Goal: Check status: Check status

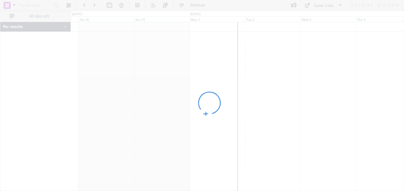
drag, startPoint x: 0, startPoint y: 0, endPoint x: 286, endPoint y: 143, distance: 319.5
click at [286, 143] on div at bounding box center [202, 95] width 404 height 191
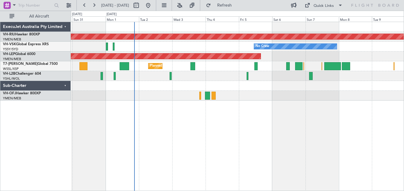
click at [217, 47] on div "No Crew" at bounding box center [237, 47] width 333 height 10
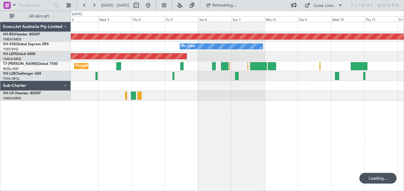
click at [135, 38] on div "Planned Maint [GEOGRAPHIC_DATA] ([GEOGRAPHIC_DATA]) No Crew Unplanned Maint Wic…" at bounding box center [237, 61] width 333 height 79
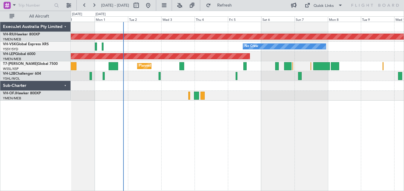
click at [197, 49] on div "No Crew" at bounding box center [237, 47] width 333 height 10
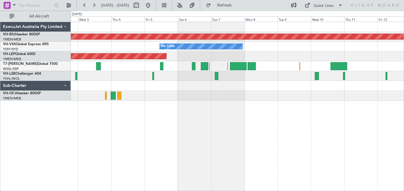
click at [295, 50] on div "No Crew" at bounding box center [237, 47] width 333 height 10
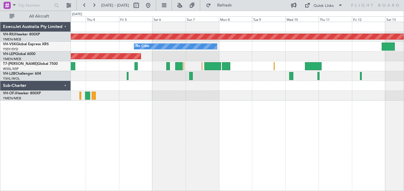
click at [289, 43] on div "No Crew" at bounding box center [237, 47] width 333 height 10
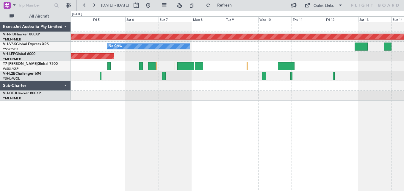
click at [114, 43] on div "No Crew" at bounding box center [237, 47] width 333 height 10
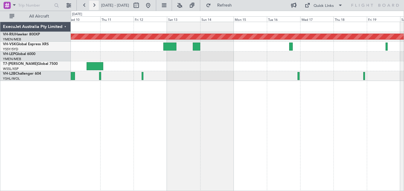
click at [95, 3] on button at bounding box center [94, 6] width 10 height 10
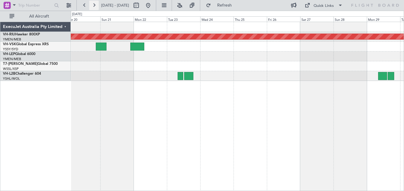
click at [95, 6] on button at bounding box center [94, 6] width 10 height 10
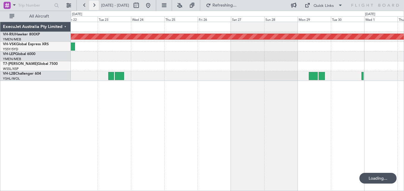
click at [95, 6] on button at bounding box center [94, 6] width 10 height 10
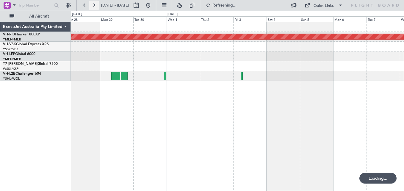
click at [95, 6] on button at bounding box center [94, 6] width 10 height 10
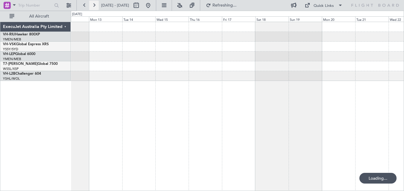
click at [95, 6] on button at bounding box center [94, 6] width 10 height 10
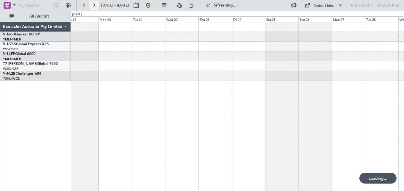
click at [95, 6] on button at bounding box center [94, 6] width 10 height 10
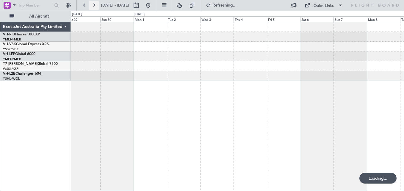
click at [95, 6] on button at bounding box center [94, 6] width 10 height 10
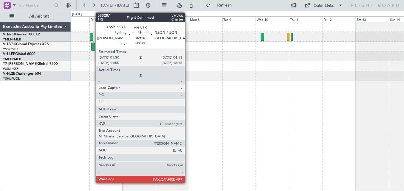
click at [93, 48] on div at bounding box center [93, 47] width 4 height 8
click at [92, 49] on div at bounding box center [93, 47] width 4 height 8
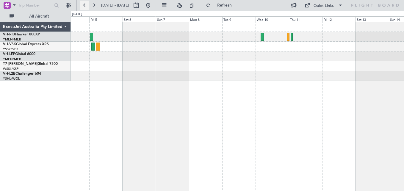
click at [83, 4] on button at bounding box center [85, 6] width 10 height 10
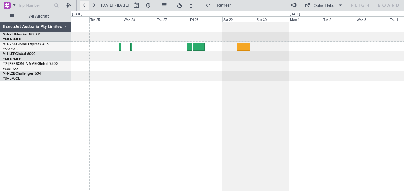
click at [83, 4] on button at bounding box center [85, 6] width 10 height 10
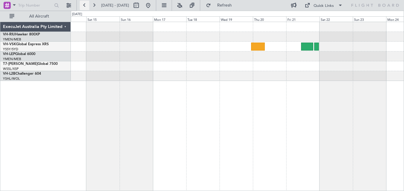
click at [83, 4] on button at bounding box center [85, 6] width 10 height 10
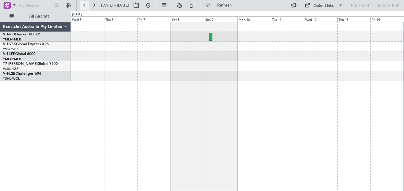
click at [83, 4] on button at bounding box center [85, 6] width 10 height 10
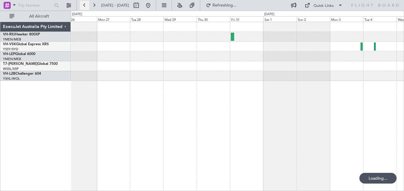
click at [83, 4] on button at bounding box center [85, 6] width 10 height 10
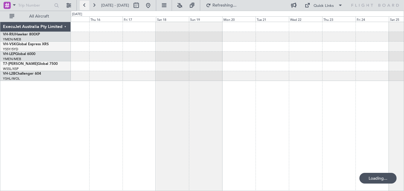
click at [83, 4] on button at bounding box center [85, 6] width 10 height 10
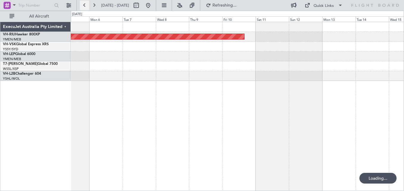
click at [83, 4] on button at bounding box center [85, 6] width 10 height 10
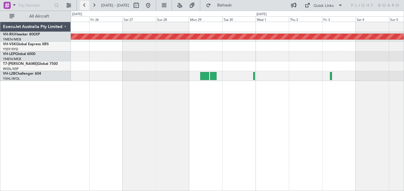
click at [83, 4] on button at bounding box center [85, 6] width 10 height 10
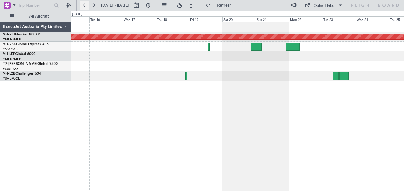
click at [83, 4] on button at bounding box center [85, 6] width 10 height 10
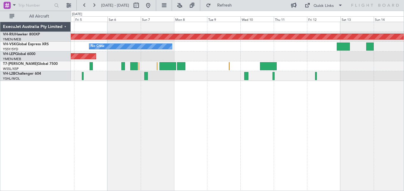
click at [179, 47] on div "No Crew" at bounding box center [237, 47] width 333 height 10
